Goal: Task Accomplishment & Management: Use online tool/utility

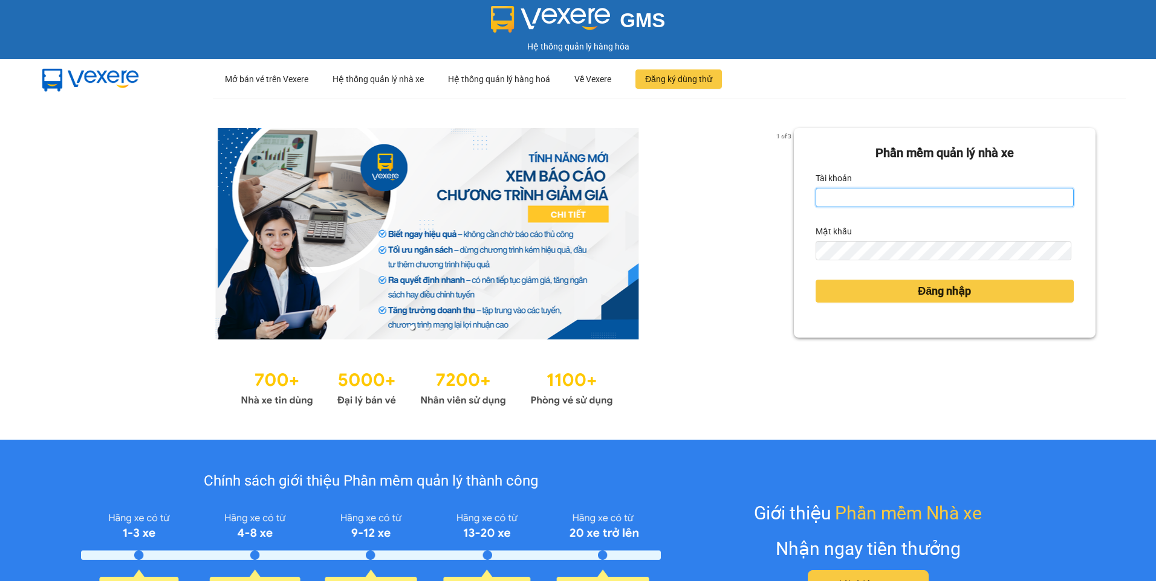
click at [890, 196] on input "Tài khoản" at bounding box center [944, 197] width 258 height 19
type input "ngapt.namhailimo"
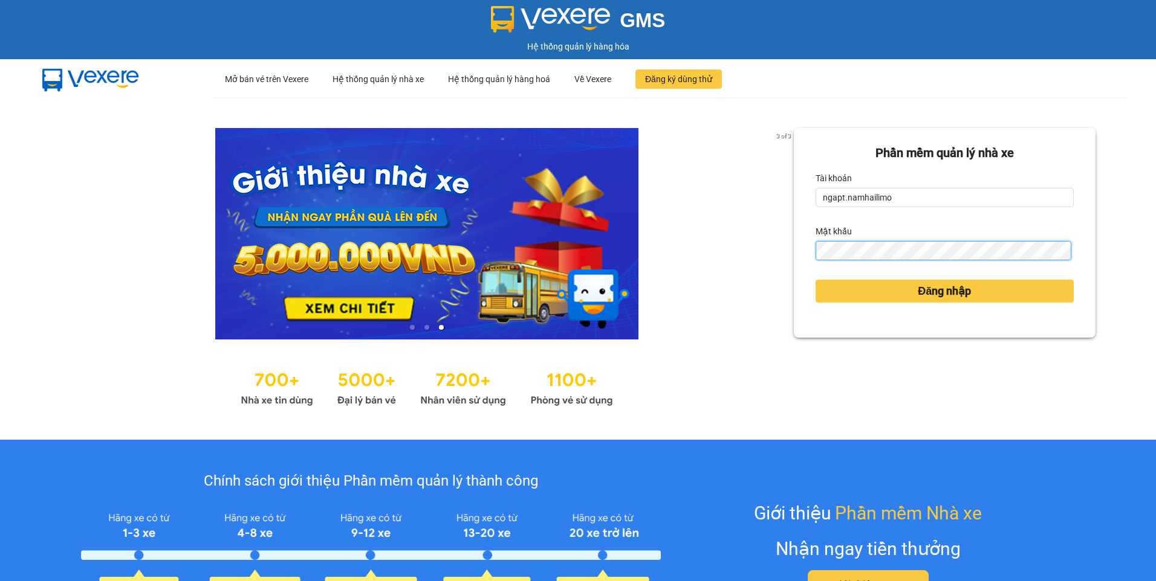
click at [815, 280] on button "Đăng nhập" at bounding box center [944, 291] width 258 height 23
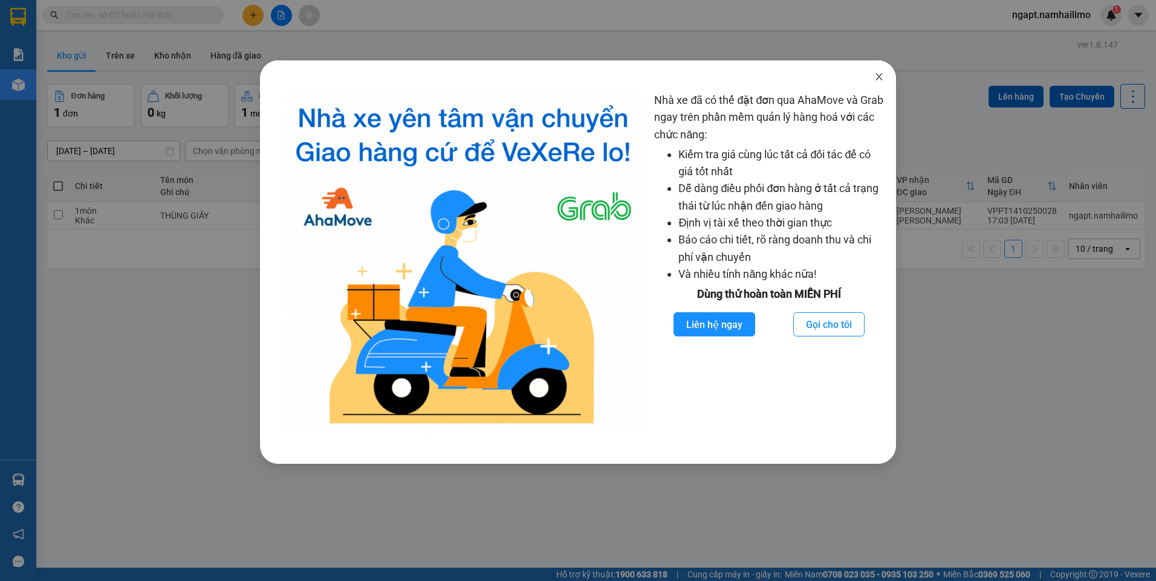
click at [879, 79] on icon "close" at bounding box center [878, 76] width 7 height 7
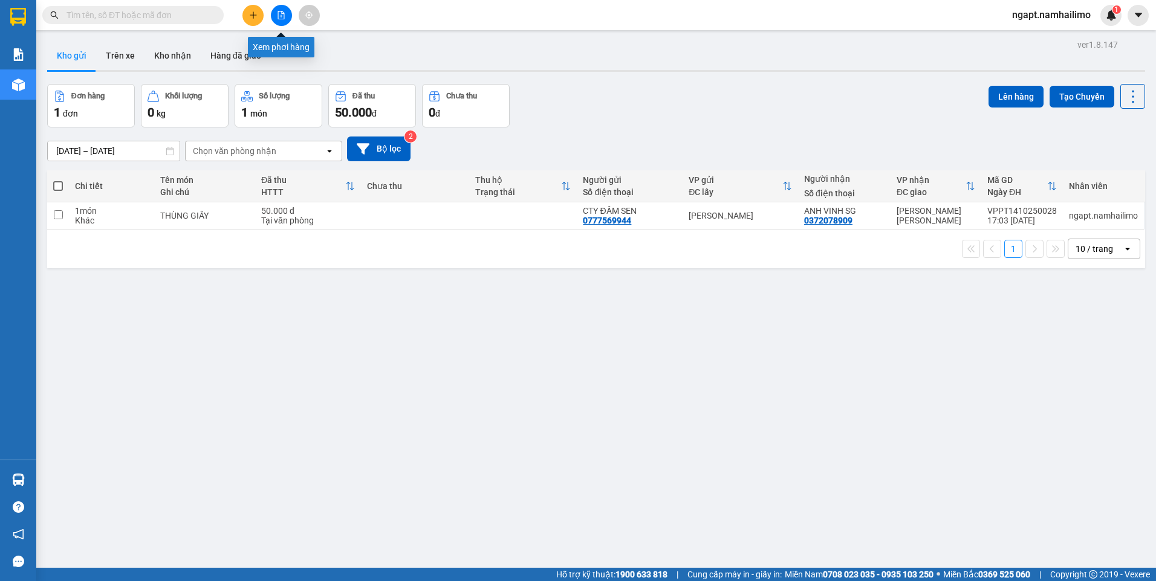
click at [283, 21] on button at bounding box center [281, 15] width 21 height 21
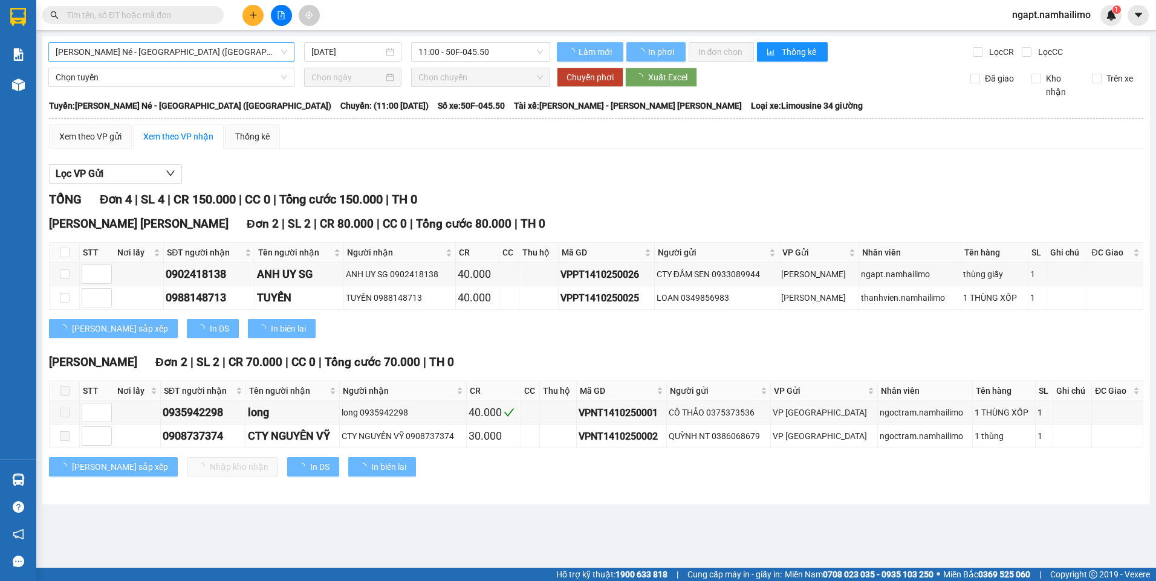
click at [167, 45] on span "[PERSON_NAME] Né - [GEOGRAPHIC_DATA] ([GEOGRAPHIC_DATA])" at bounding box center [171, 52] width 231 height 18
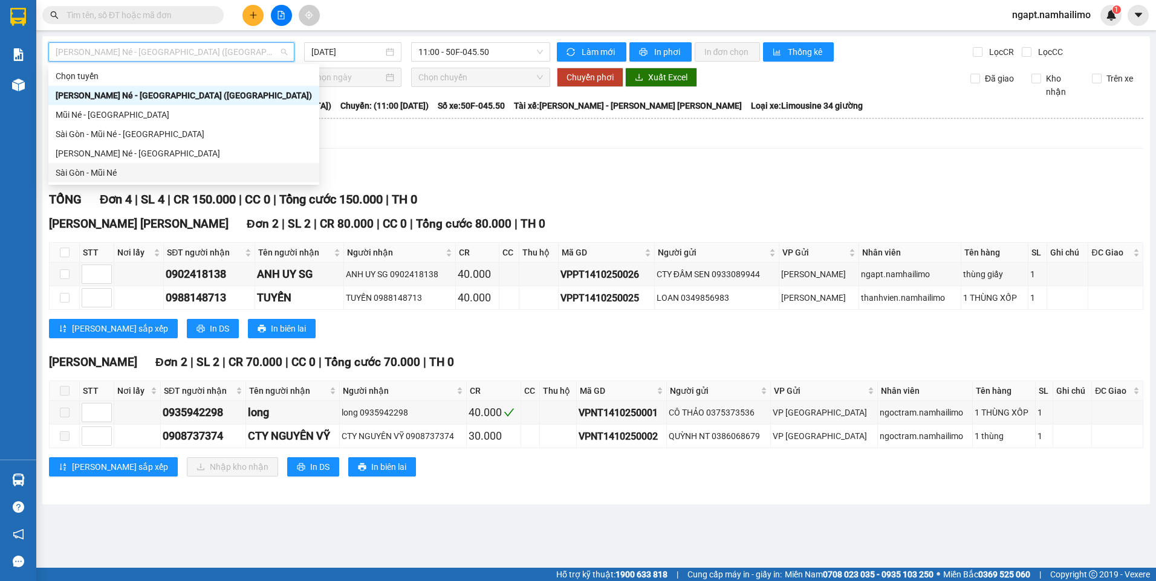
click at [91, 172] on div "Sài Gòn - Mũi Né" at bounding box center [184, 172] width 256 height 13
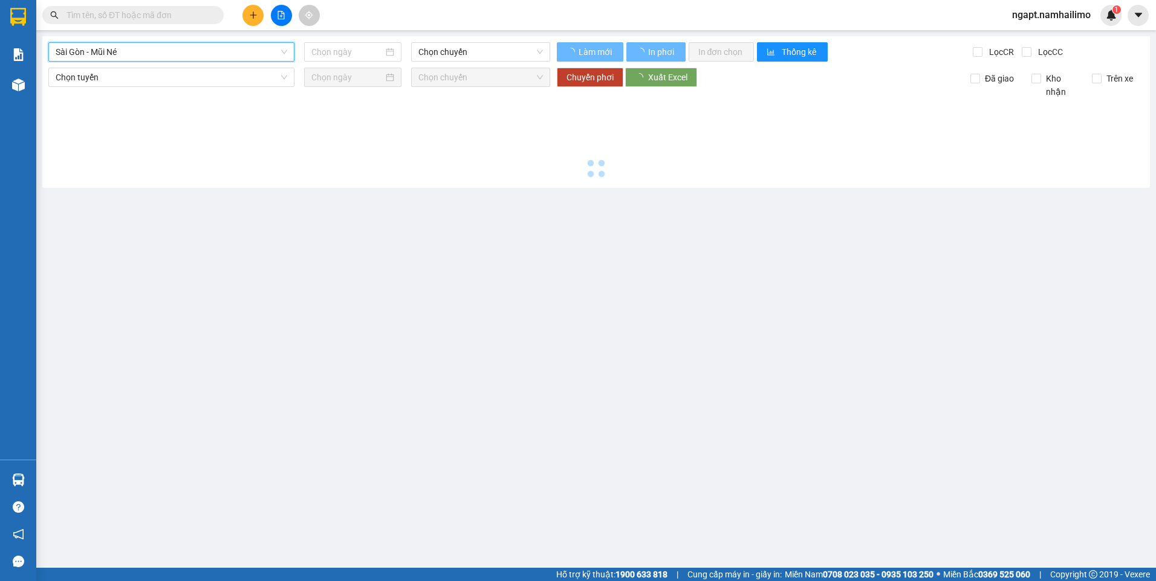
type input "[DATE]"
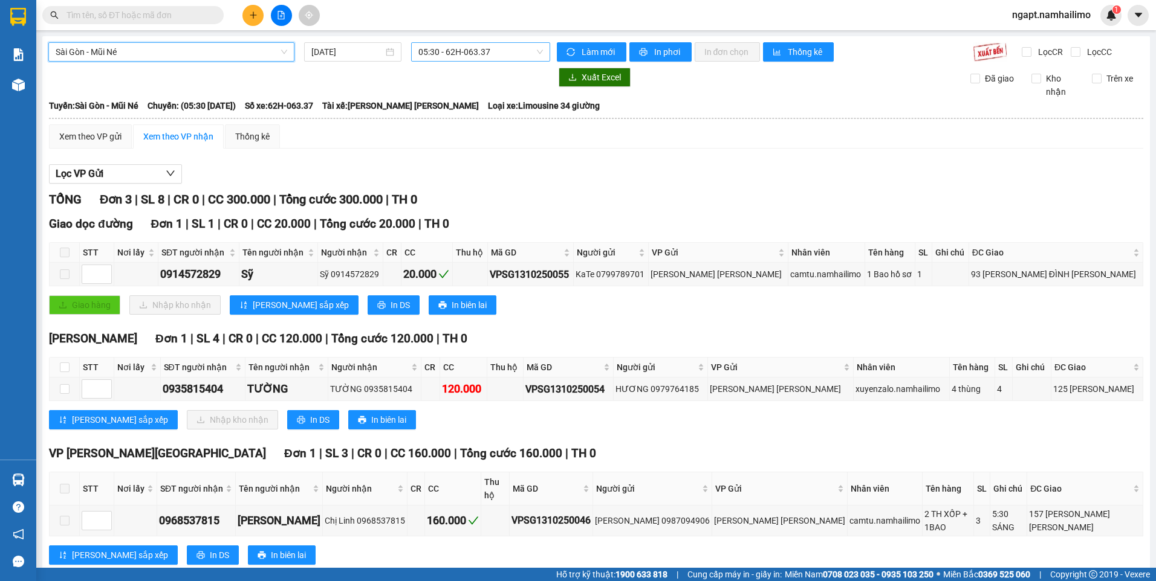
click at [496, 50] on span "05:30 - 62H-063.37" at bounding box center [480, 52] width 125 height 18
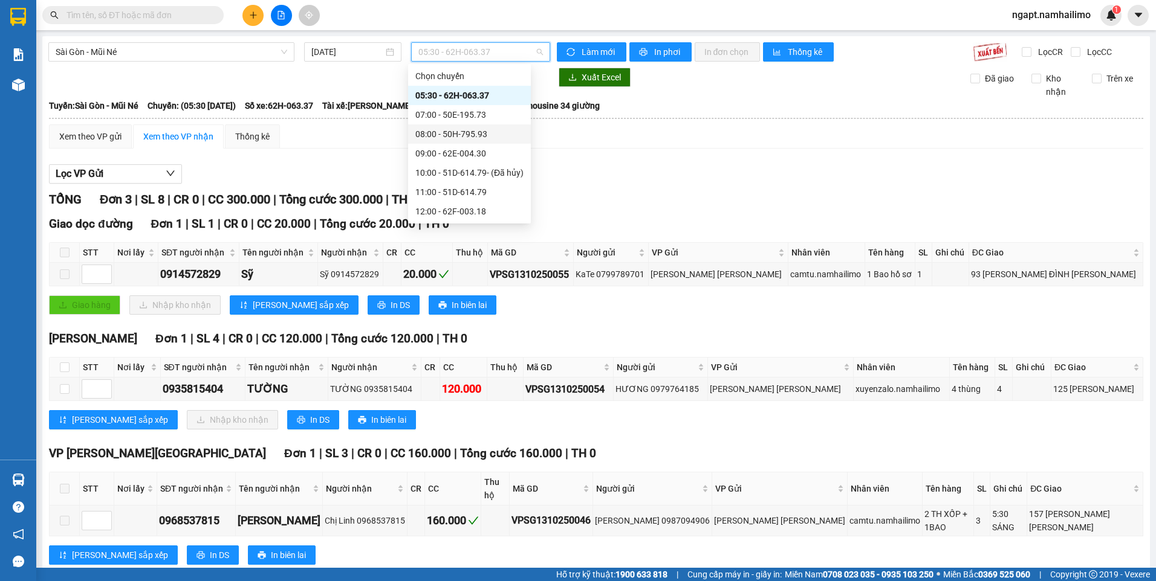
scroll to position [116, 0]
click at [493, 141] on div "15:30 - 51B-502.79" at bounding box center [469, 133] width 123 height 19
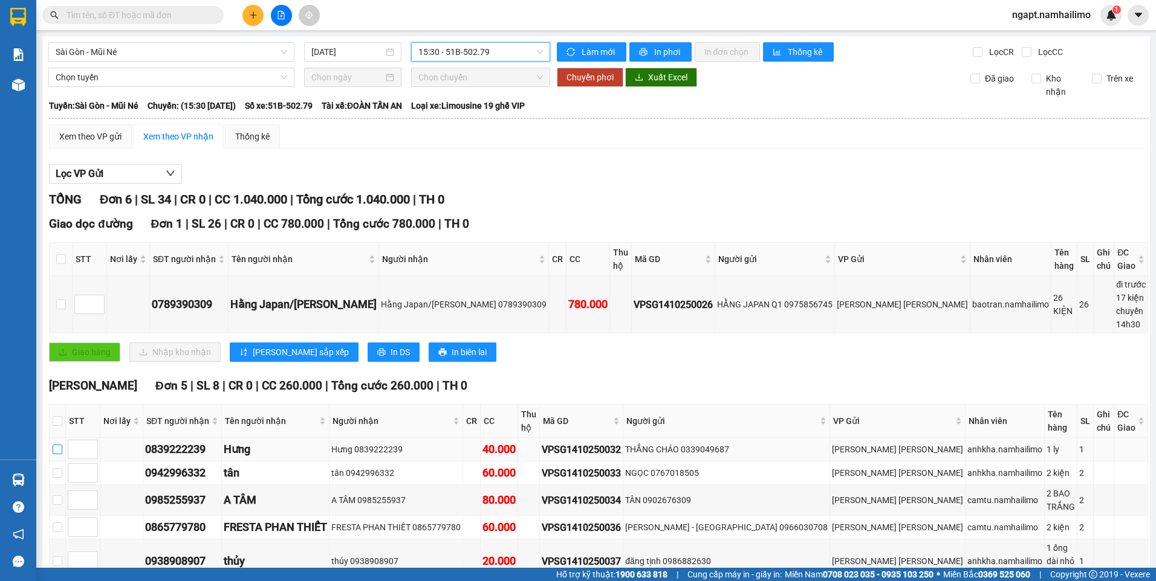
click at [62, 445] on input "checkbox" at bounding box center [58, 450] width 10 height 10
checkbox input "true"
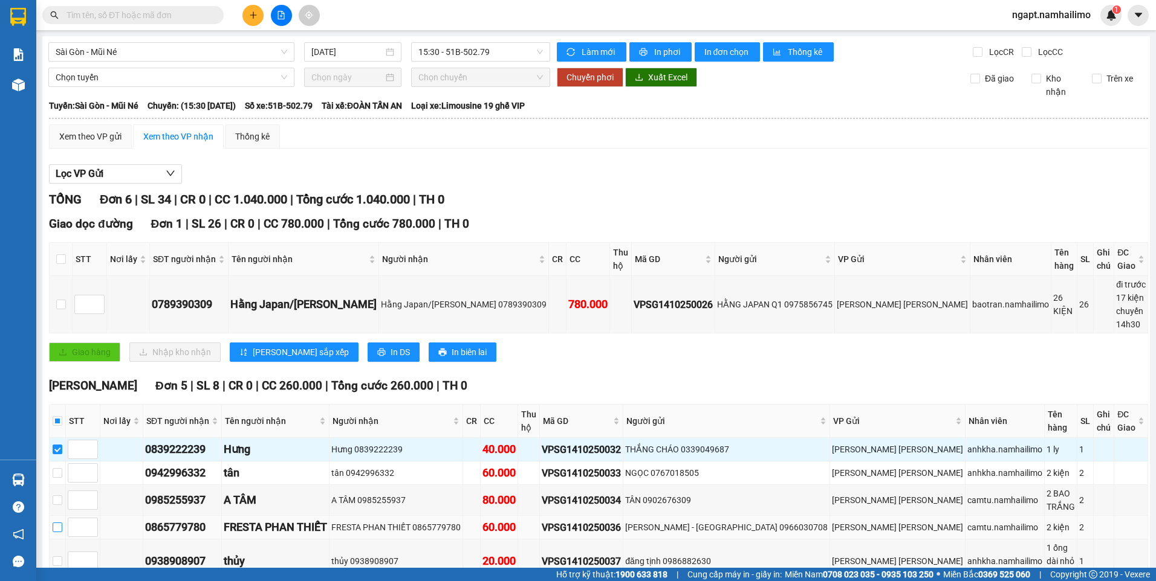
click at [62, 523] on input "checkbox" at bounding box center [58, 528] width 10 height 10
checkbox input "true"
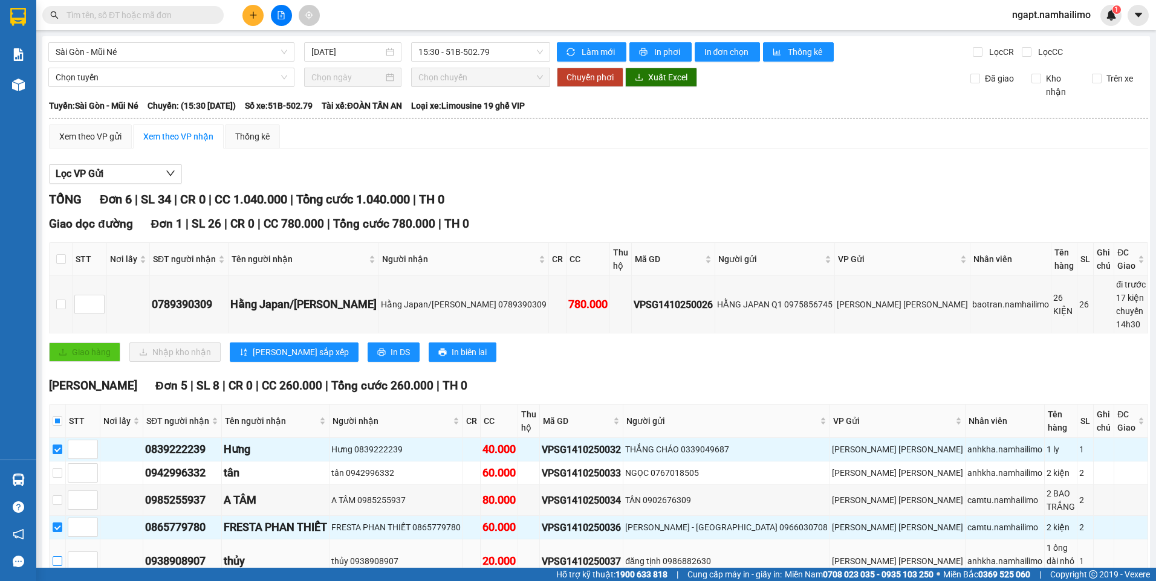
click at [62, 557] on input "checkbox" at bounding box center [58, 562] width 10 height 10
checkbox input "true"
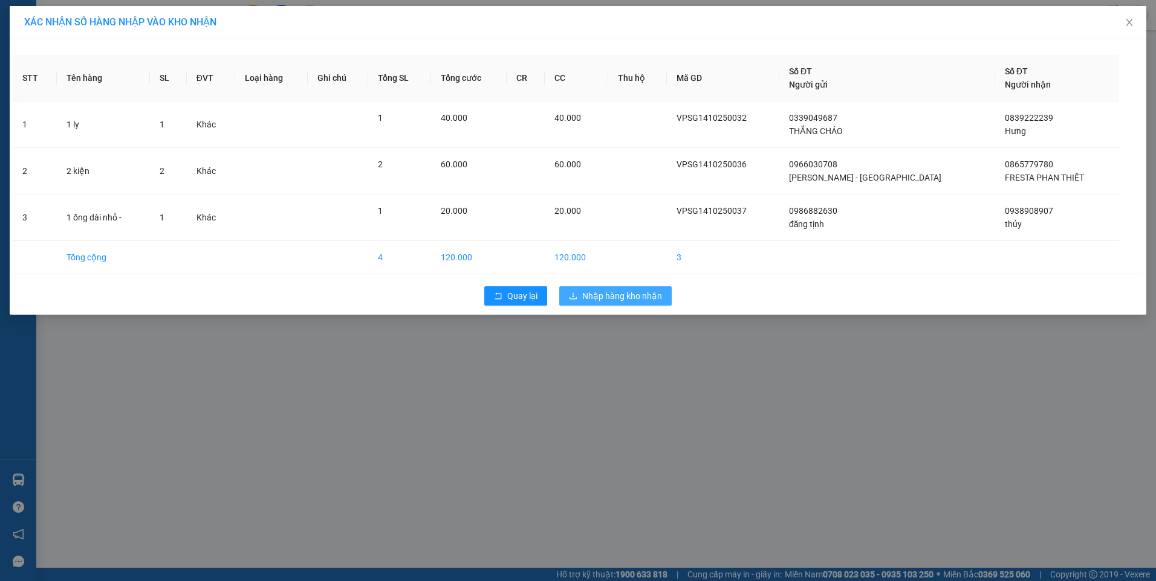
click at [635, 297] on span "Nhập hàng kho nhận" at bounding box center [622, 295] width 80 height 13
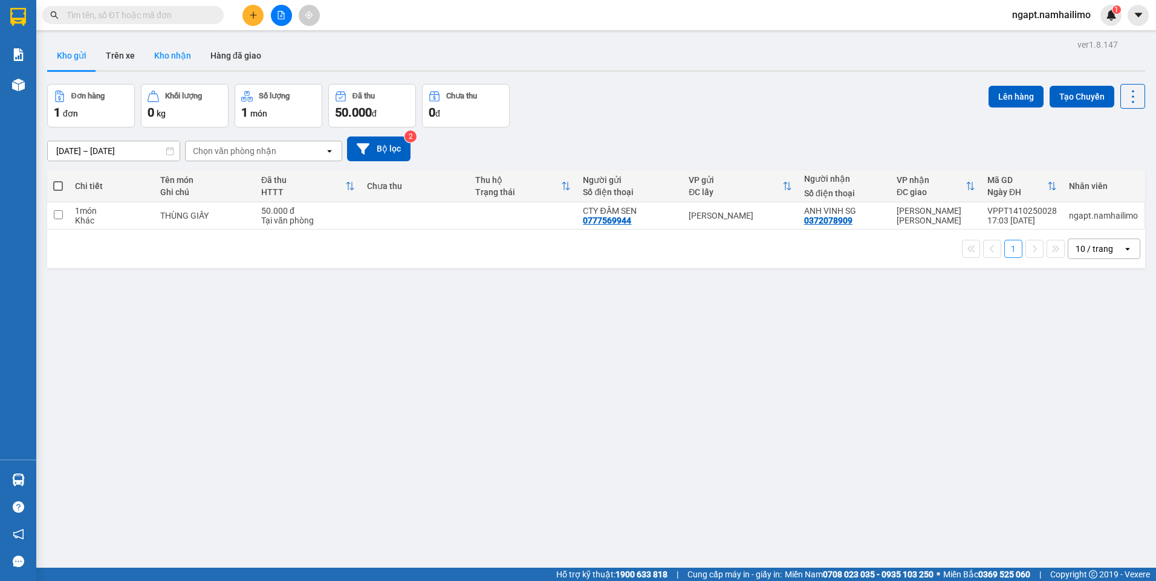
click at [172, 62] on button "Kho nhận" at bounding box center [172, 55] width 56 height 29
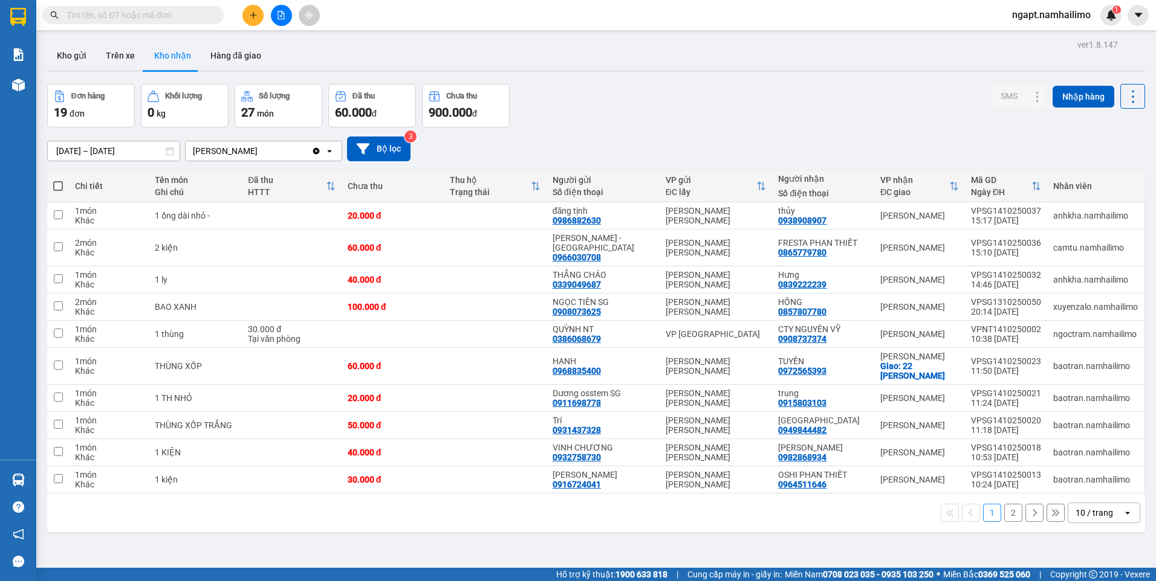
click at [1009, 504] on button "2" at bounding box center [1013, 513] width 18 height 18
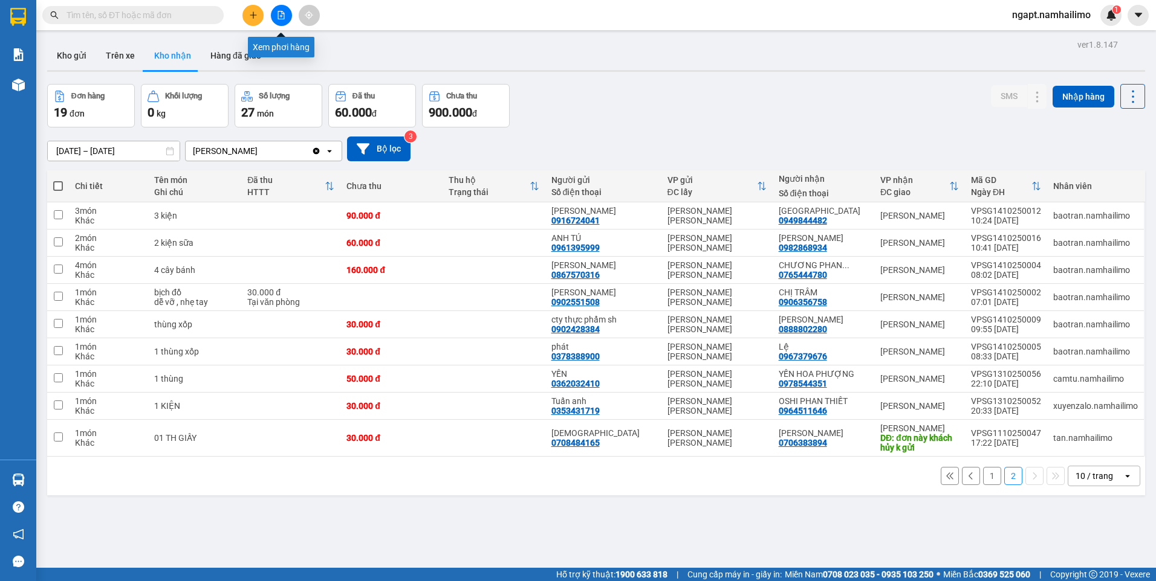
click at [278, 19] on button at bounding box center [281, 15] width 21 height 21
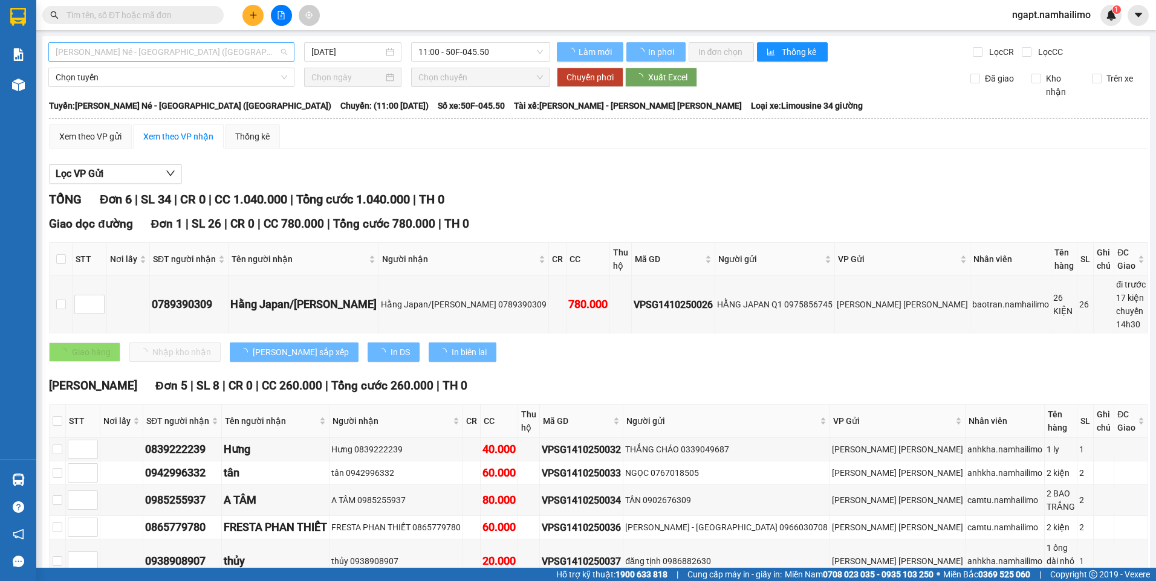
drag, startPoint x: 178, startPoint y: 53, endPoint x: 74, endPoint y: 198, distance: 178.0
click at [179, 53] on span "[PERSON_NAME] Né - [GEOGRAPHIC_DATA] ([GEOGRAPHIC_DATA])" at bounding box center [171, 52] width 231 height 18
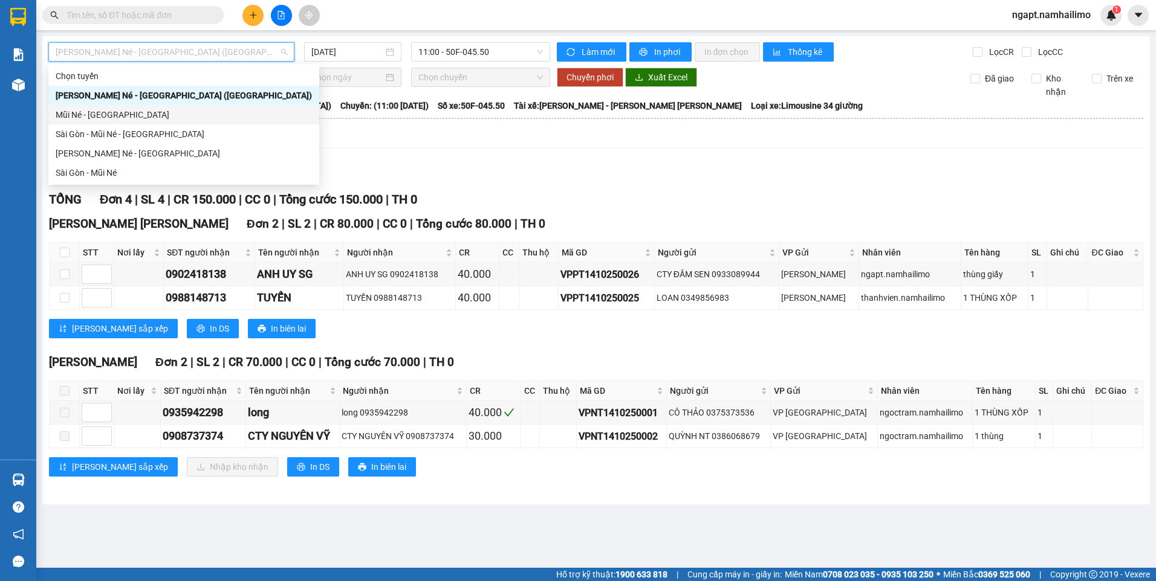
click at [123, 117] on div "Mũi Né - [GEOGRAPHIC_DATA]" at bounding box center [184, 114] width 256 height 13
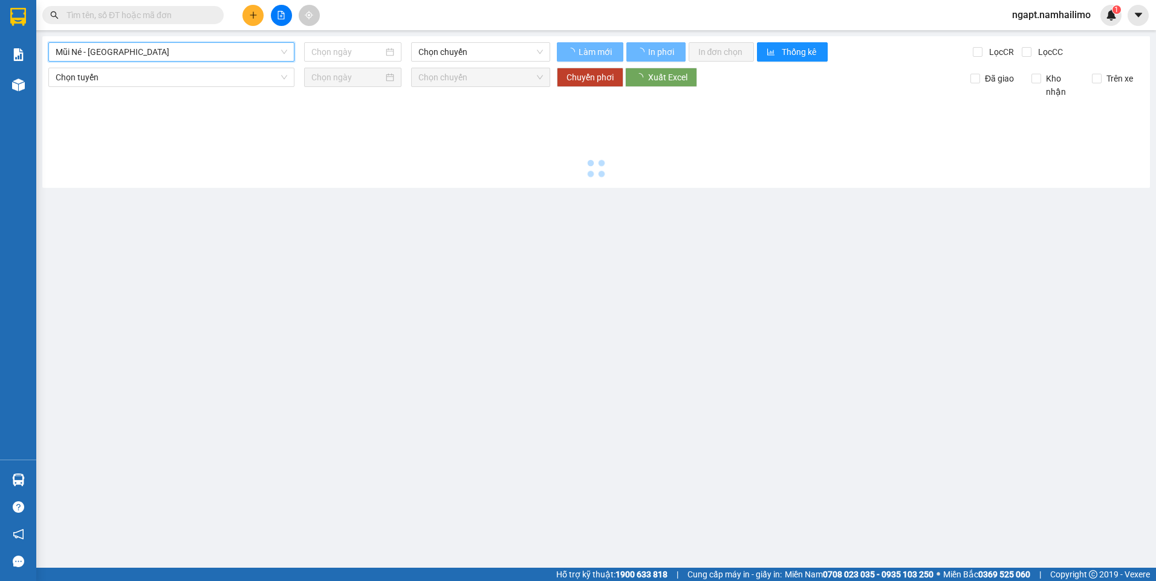
type input "[DATE]"
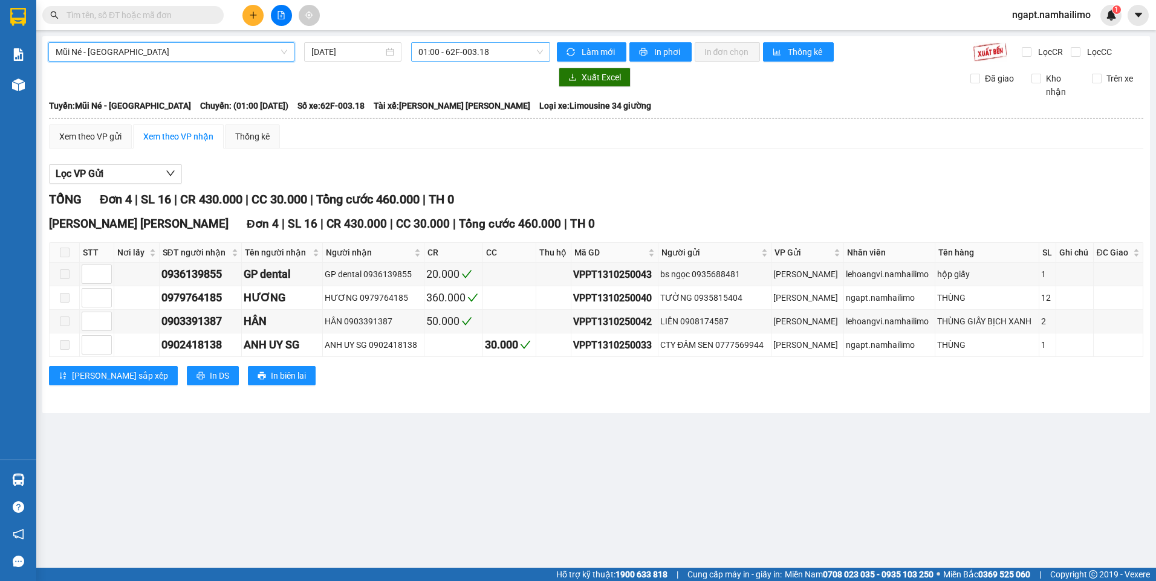
click at [502, 48] on span "01:00 - 62F-003.18" at bounding box center [480, 52] width 125 height 18
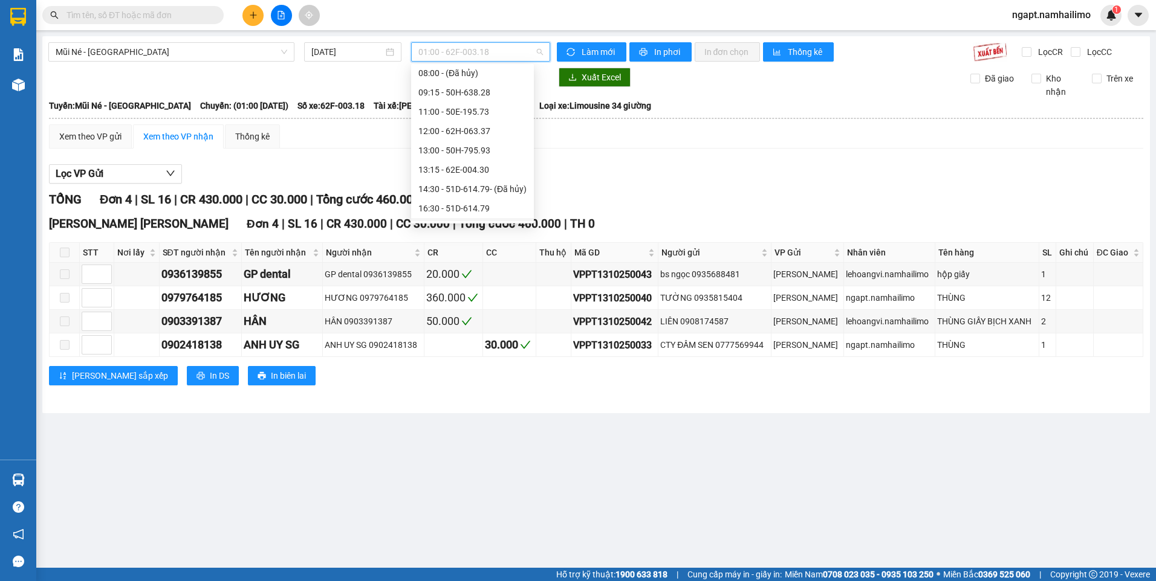
scroll to position [116, 0]
click at [453, 189] on div "18:00 - 62F-003.18" at bounding box center [472, 192] width 108 height 13
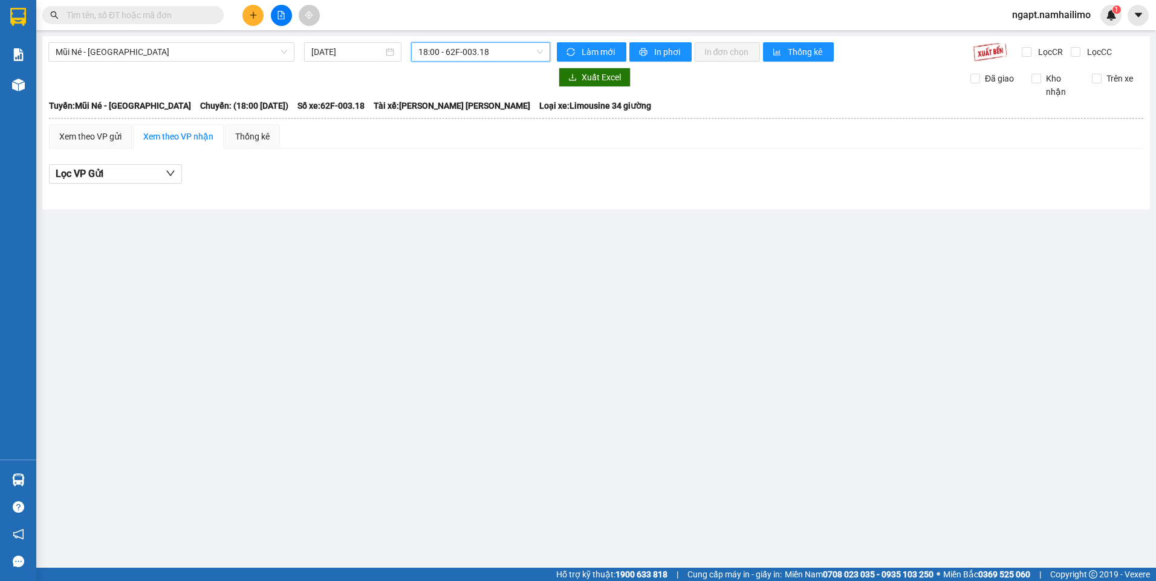
click at [516, 57] on span "18:00 - 62F-003.18" at bounding box center [480, 52] width 125 height 18
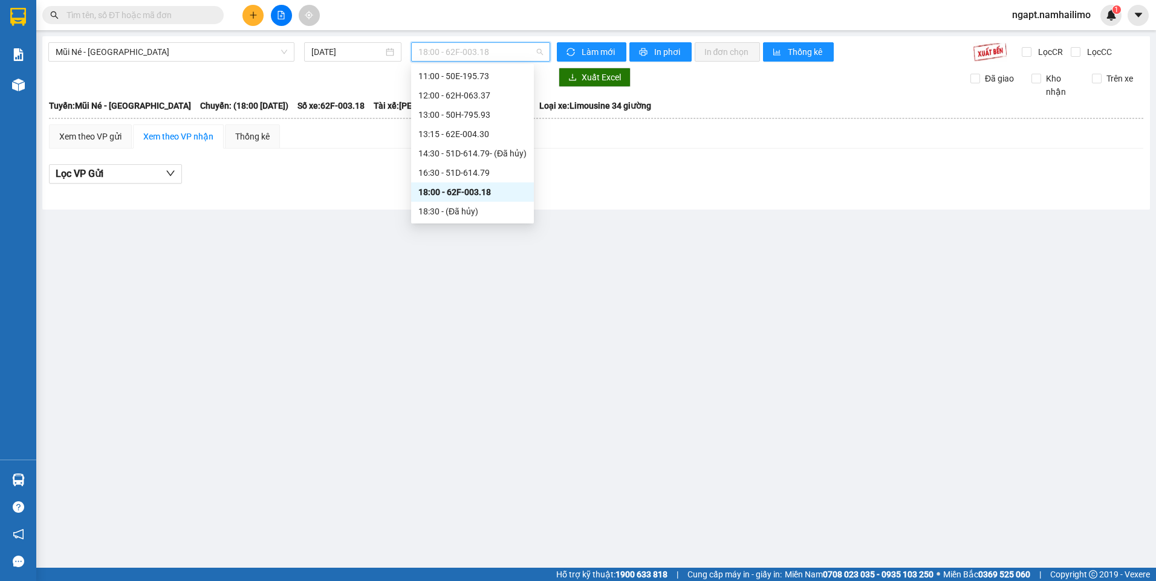
click at [485, 199] on div "18:00 - 62F-003.18" at bounding box center [472, 192] width 123 height 19
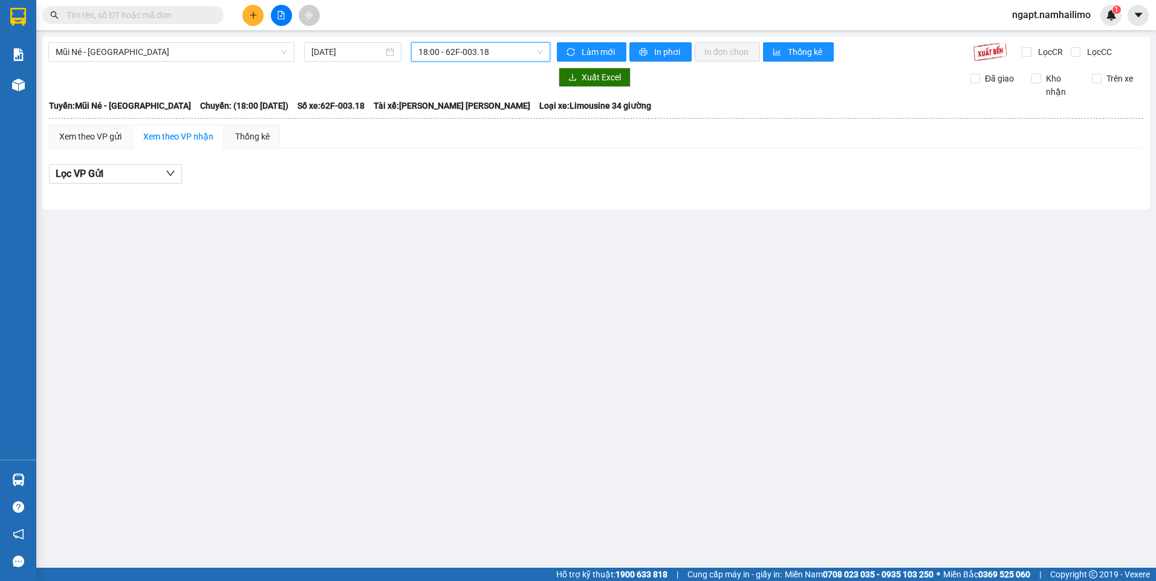
click at [194, 20] on input "text" at bounding box center [137, 14] width 143 height 13
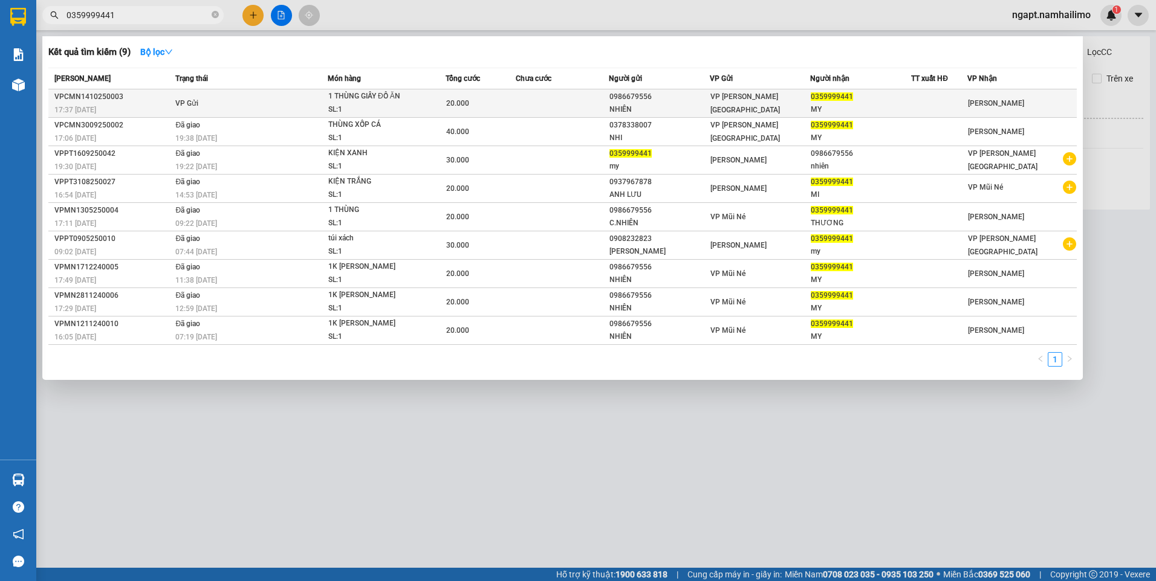
type input "0359999441"
click at [800, 105] on div "VP [PERSON_NAME][GEOGRAPHIC_DATA]" at bounding box center [760, 103] width 100 height 27
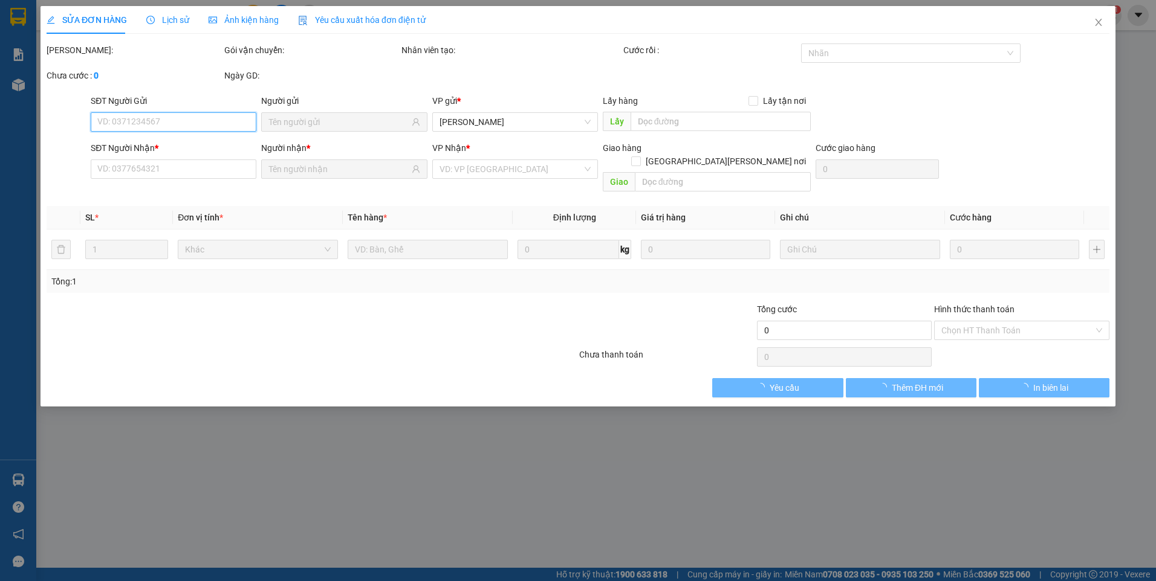
type input "0986679556"
type input "NHIÊN"
type input "0359999441"
type input "MY"
type input "20.000"
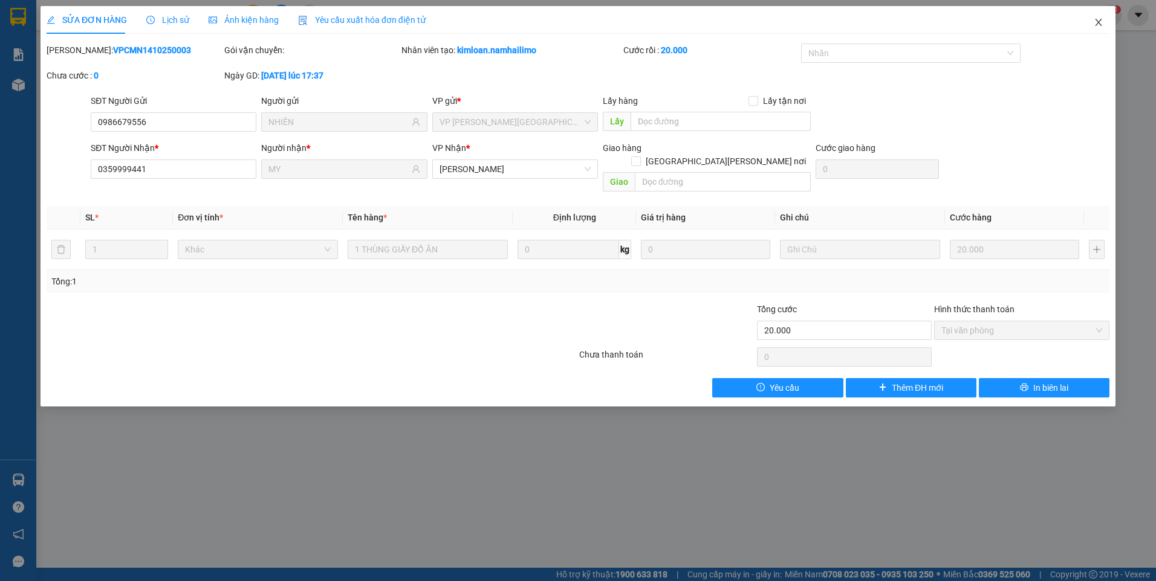
click at [1099, 24] on icon "close" at bounding box center [1097, 22] width 7 height 7
